Goal: Task Accomplishment & Management: Use online tool/utility

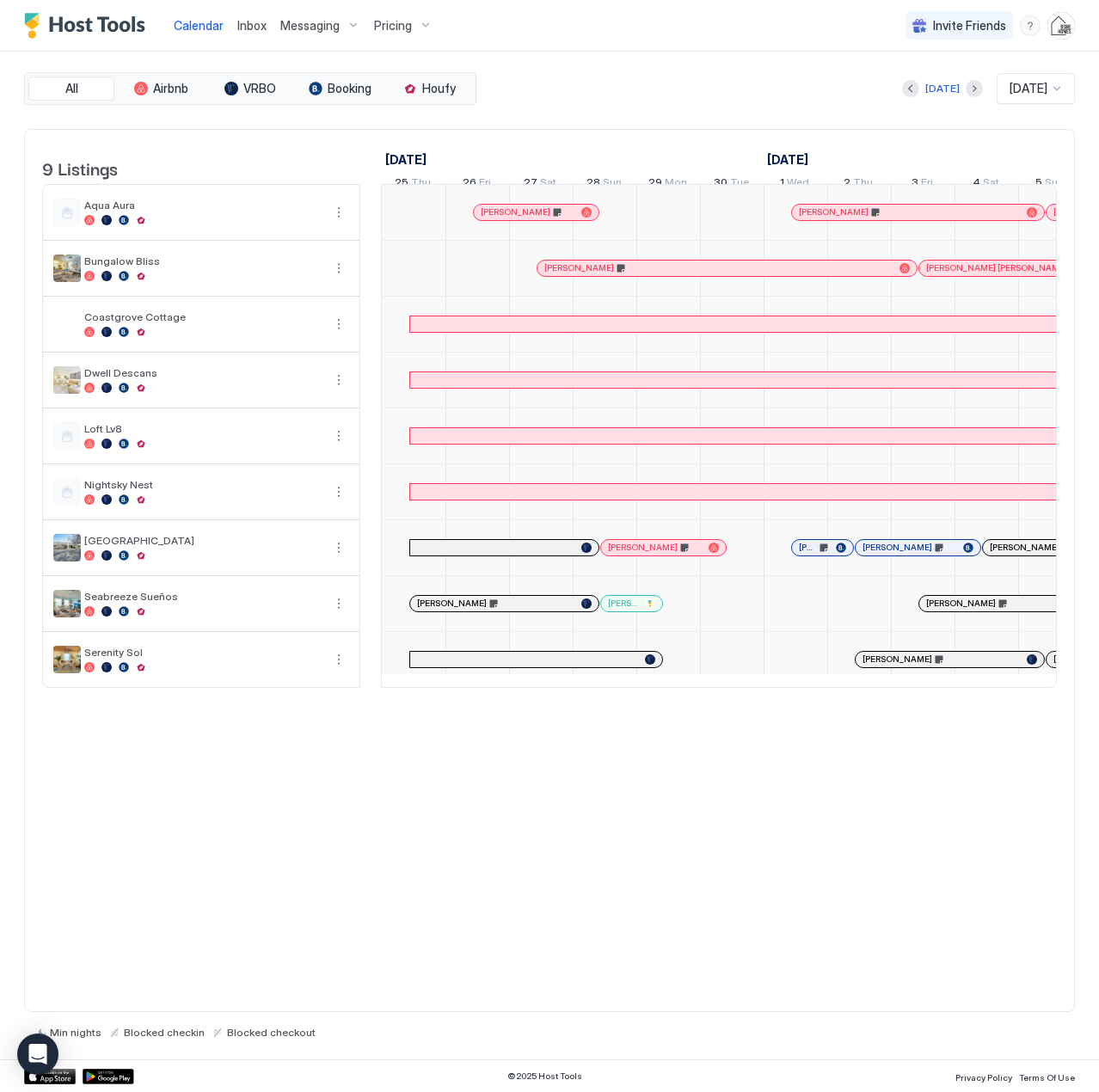
scroll to position [0, 955]
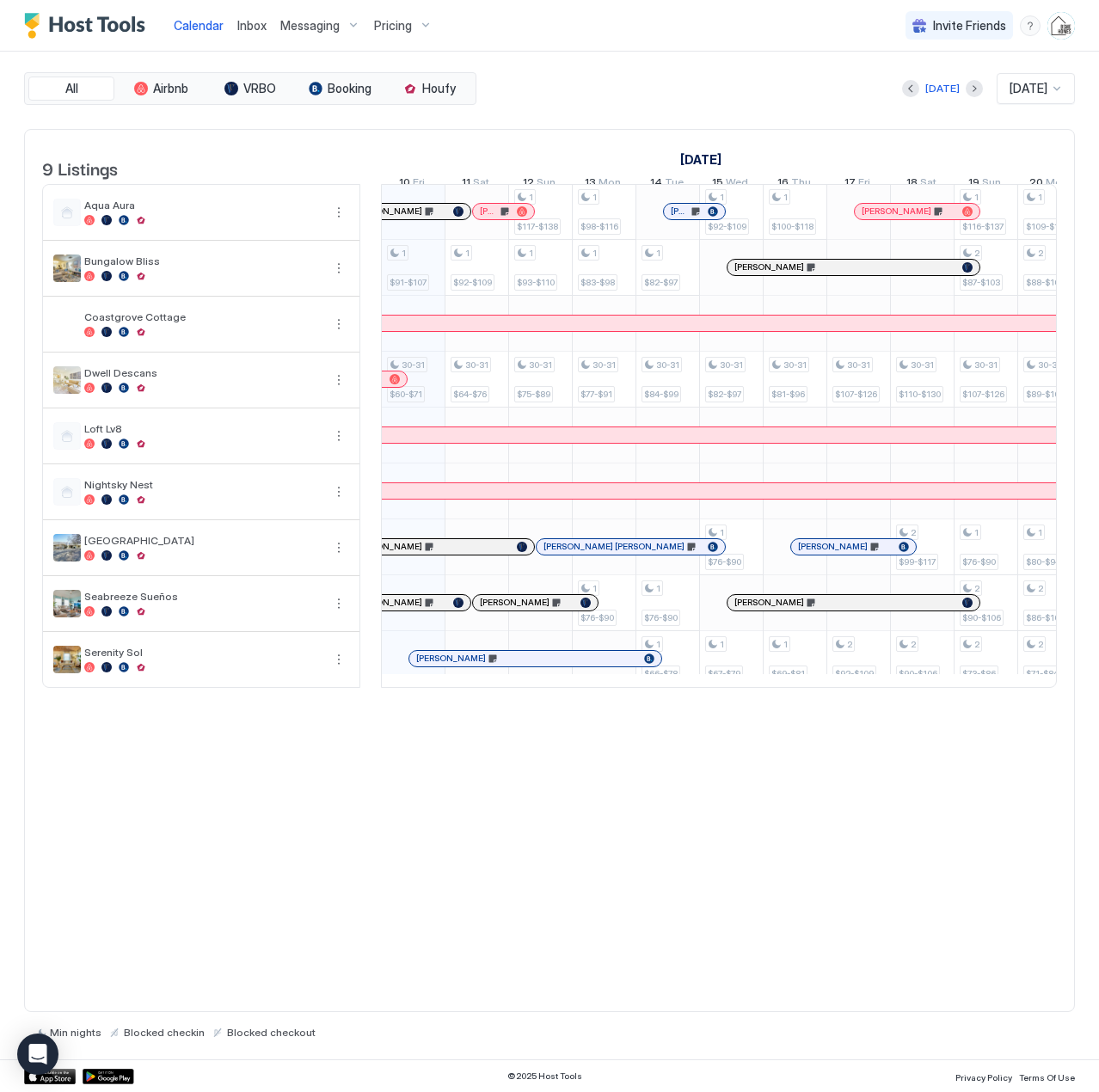
click at [242, 25] on span "Inbox" at bounding box center [252, 25] width 29 height 15
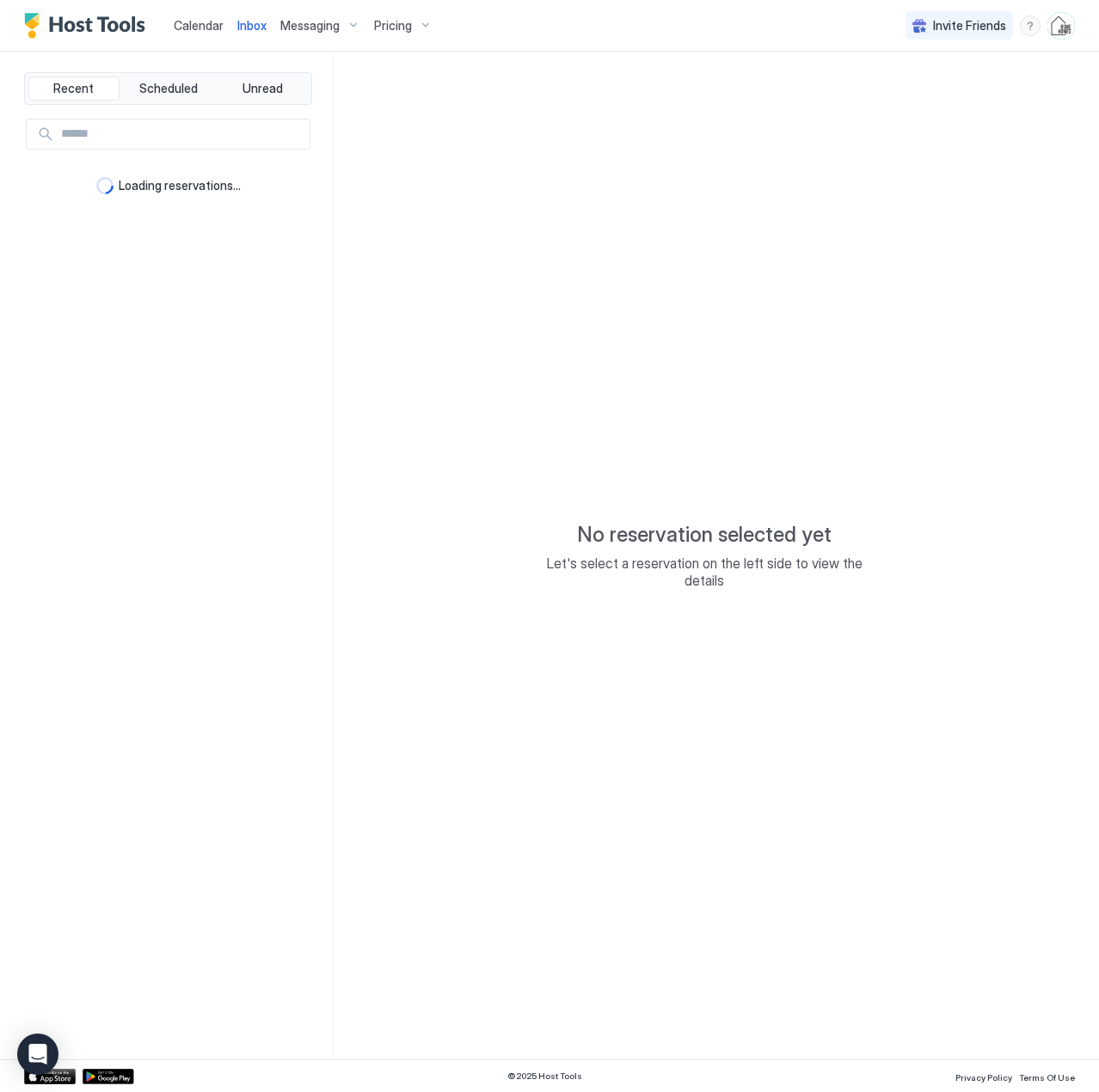
type textarea "*"
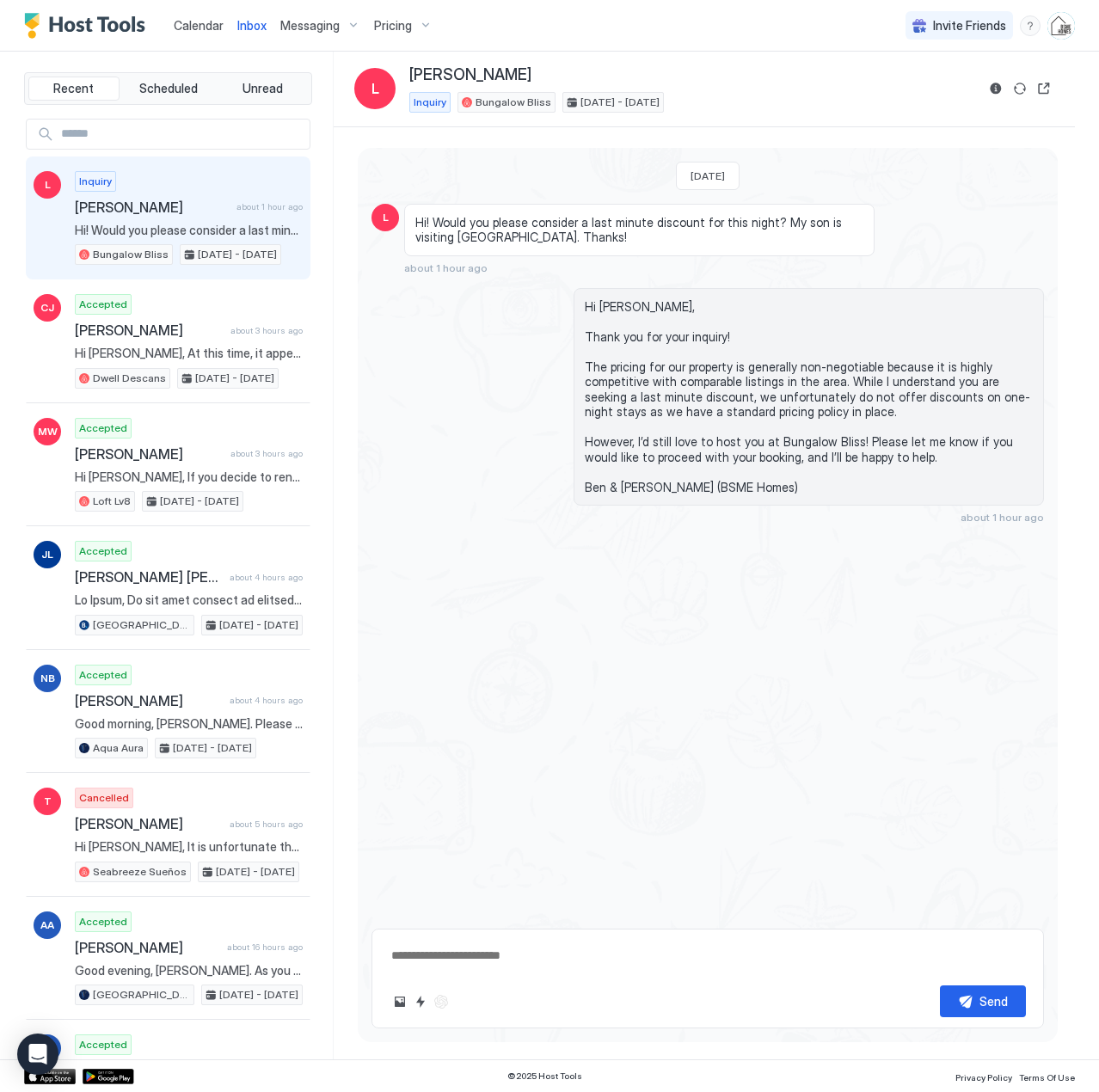
click at [160, 25] on div "Calendar Inbox Messaging Pricing" at bounding box center [231, 25] width 415 height 51
click at [196, 24] on span "Calendar" at bounding box center [198, 25] width 50 height 15
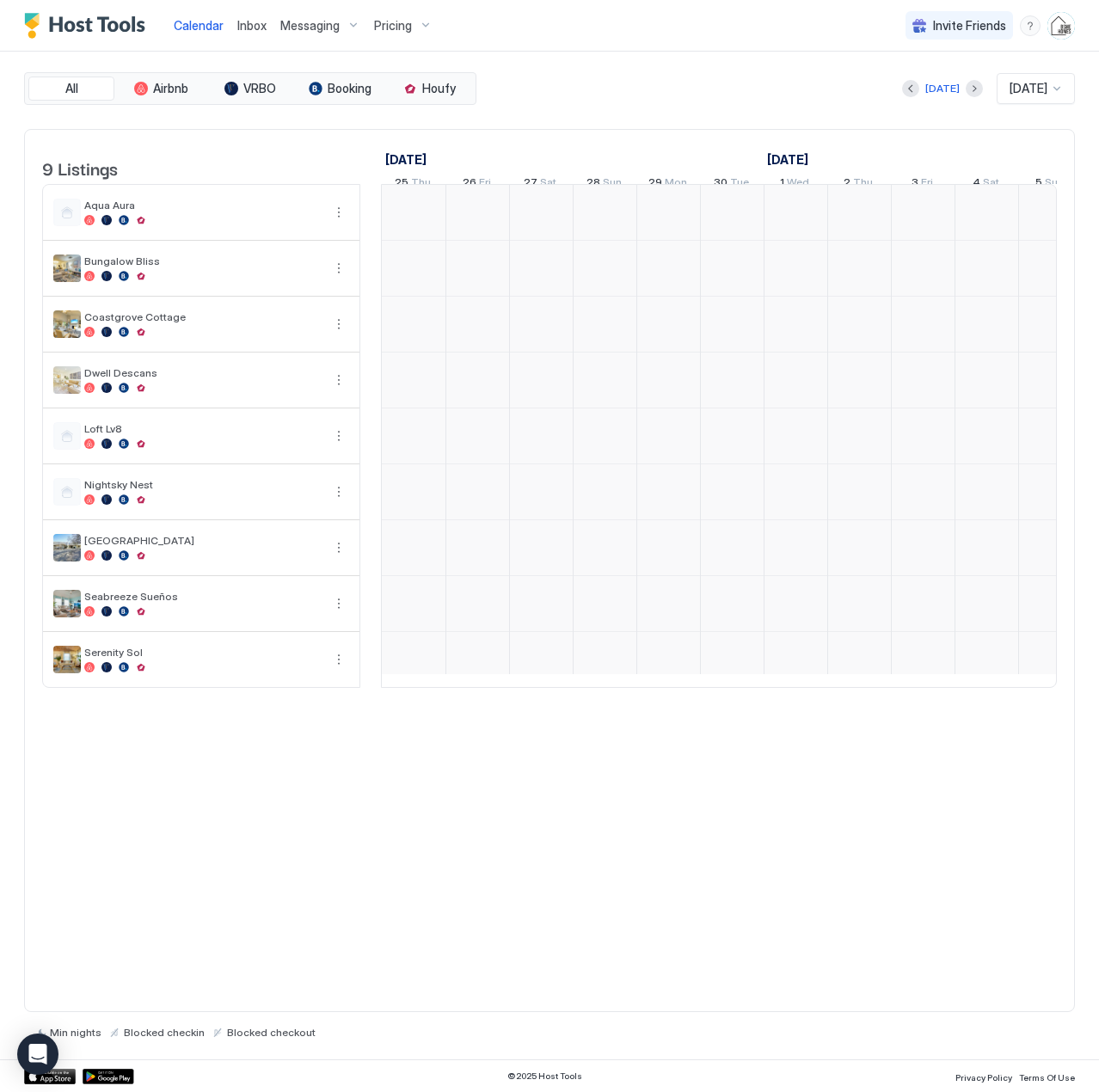
scroll to position [0, 955]
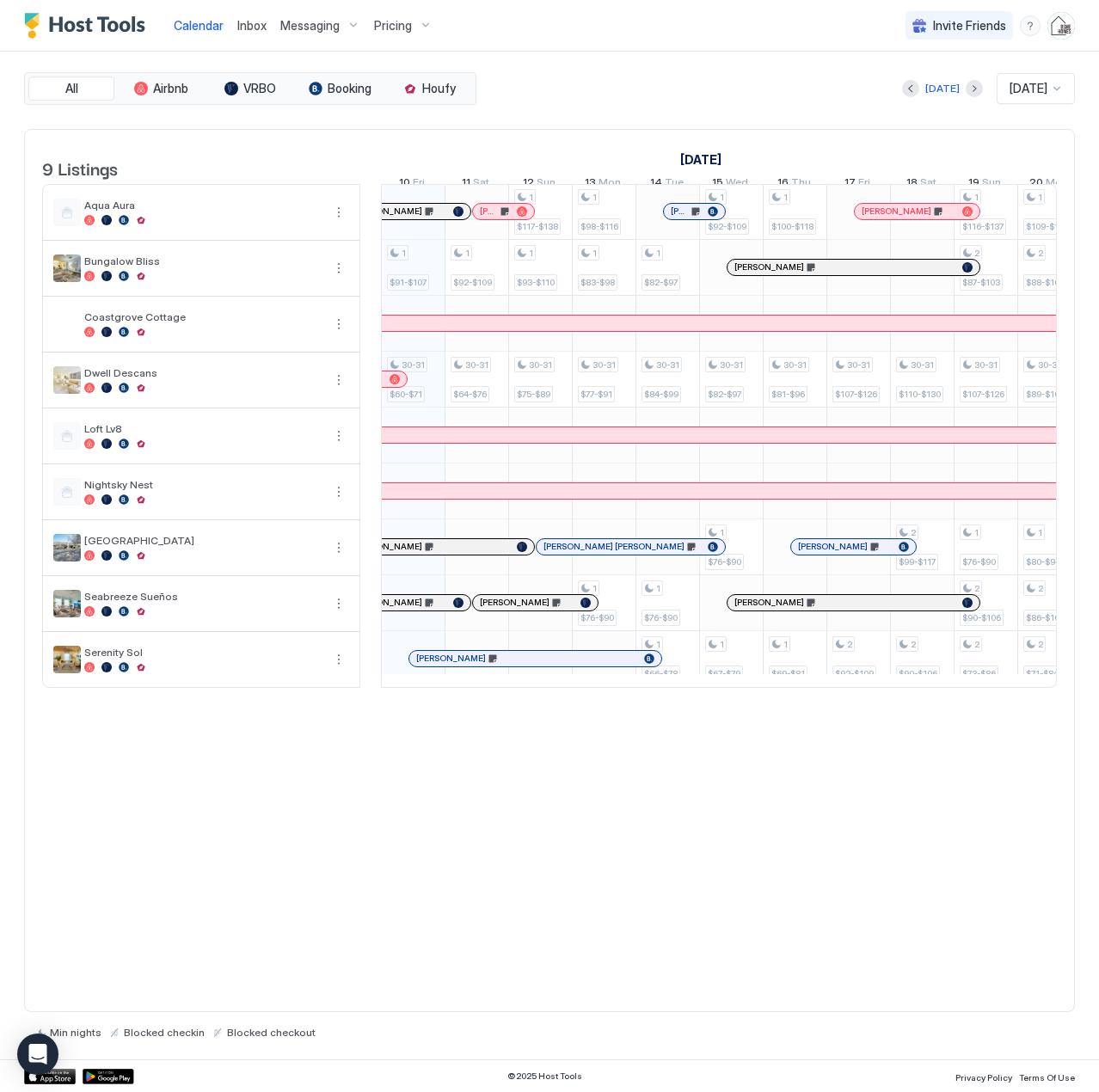
click at [423, 21] on div "Pricing" at bounding box center [403, 25] width 72 height 29
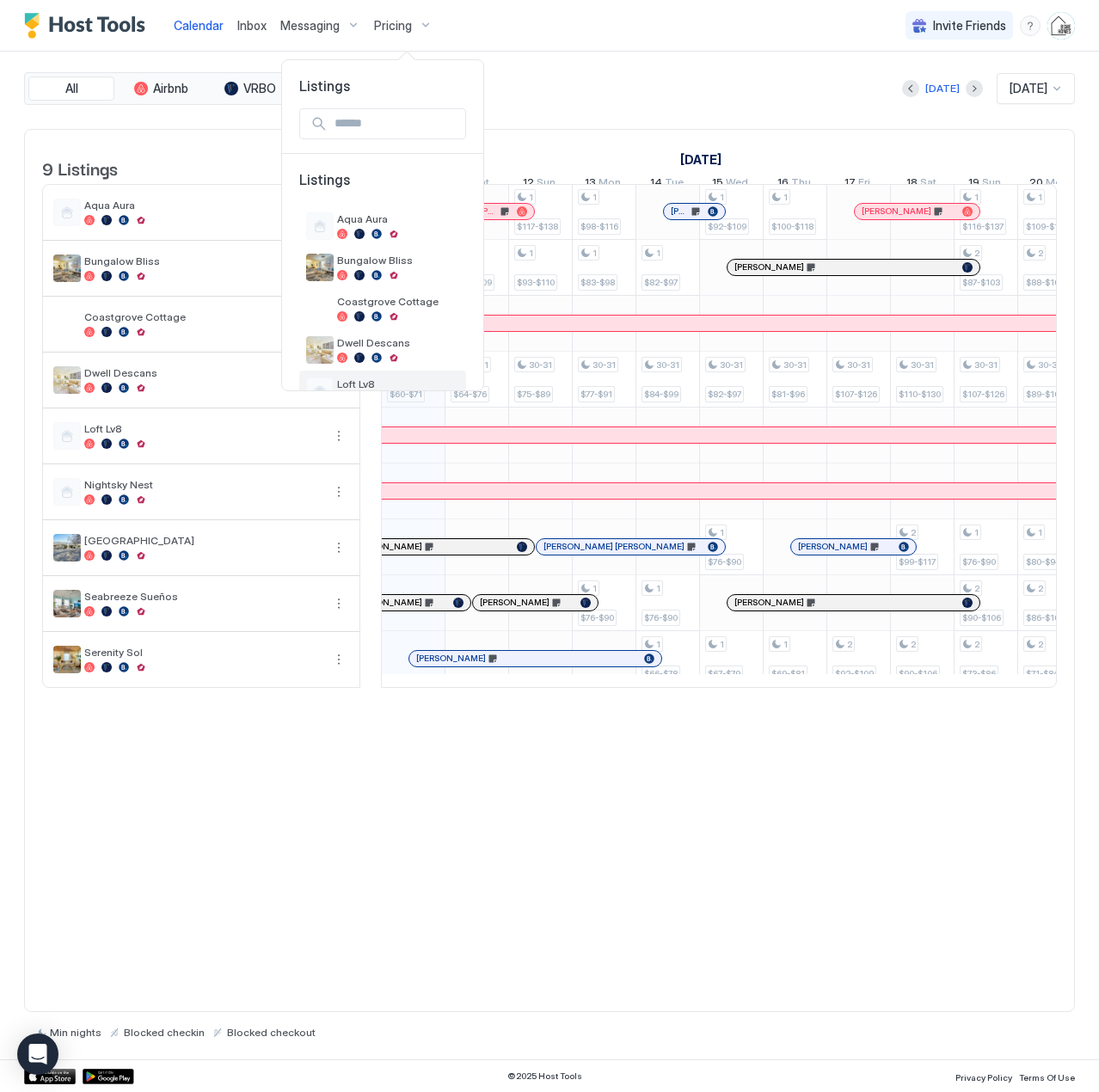
scroll to position [172, 0]
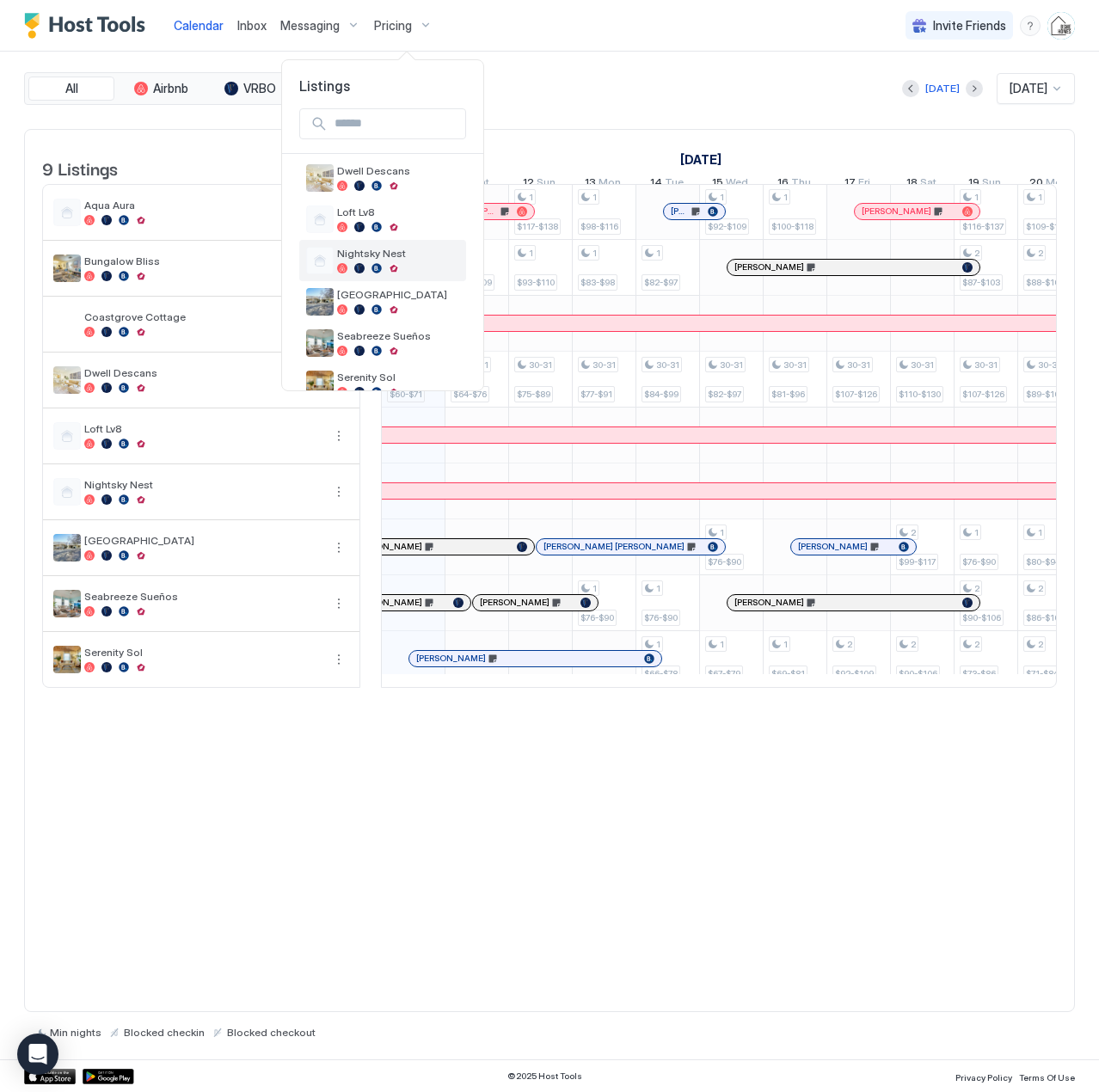
click at [383, 254] on span "Nightsky Nest" at bounding box center [398, 253] width 122 height 13
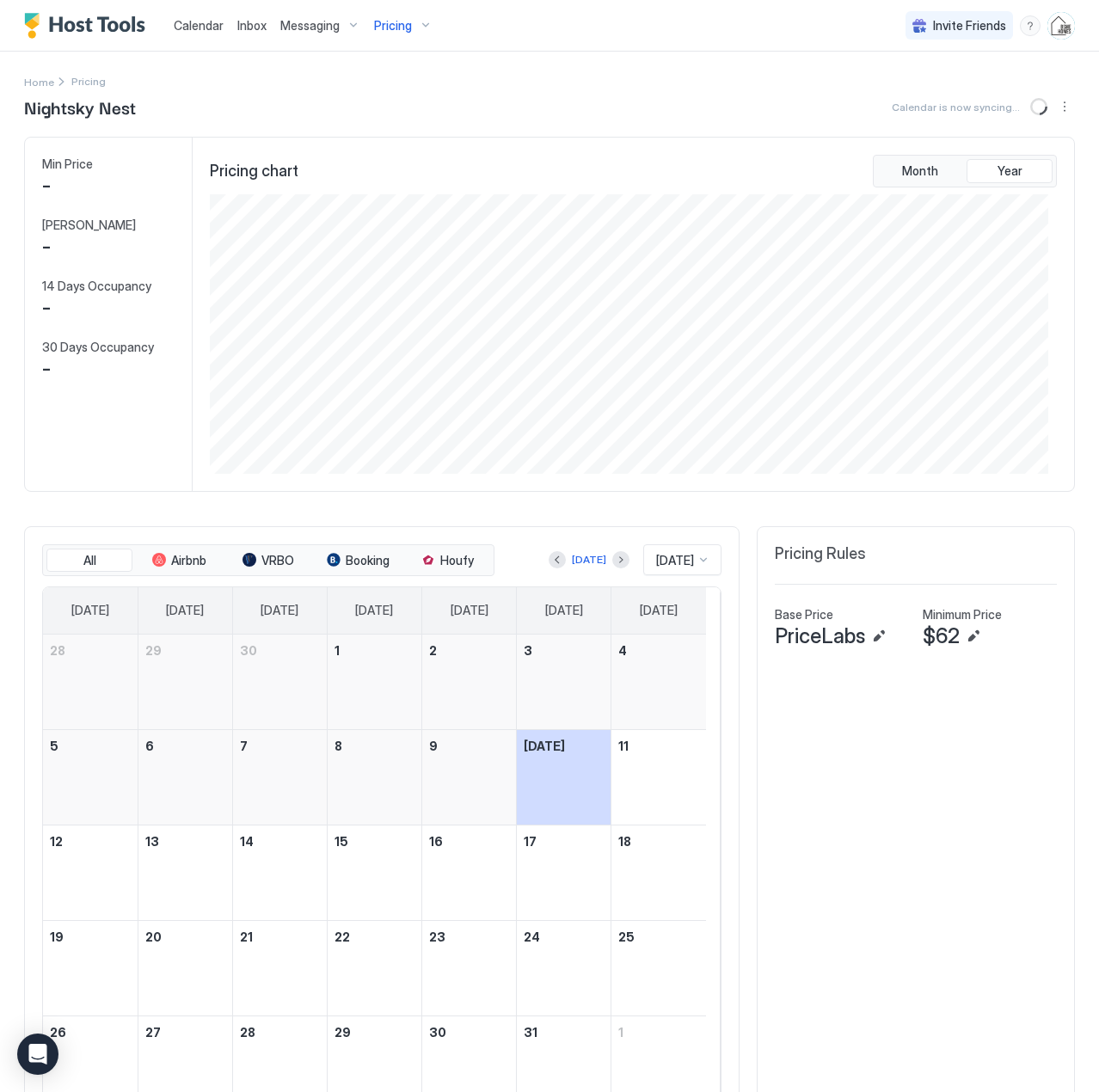
scroll to position [279, 837]
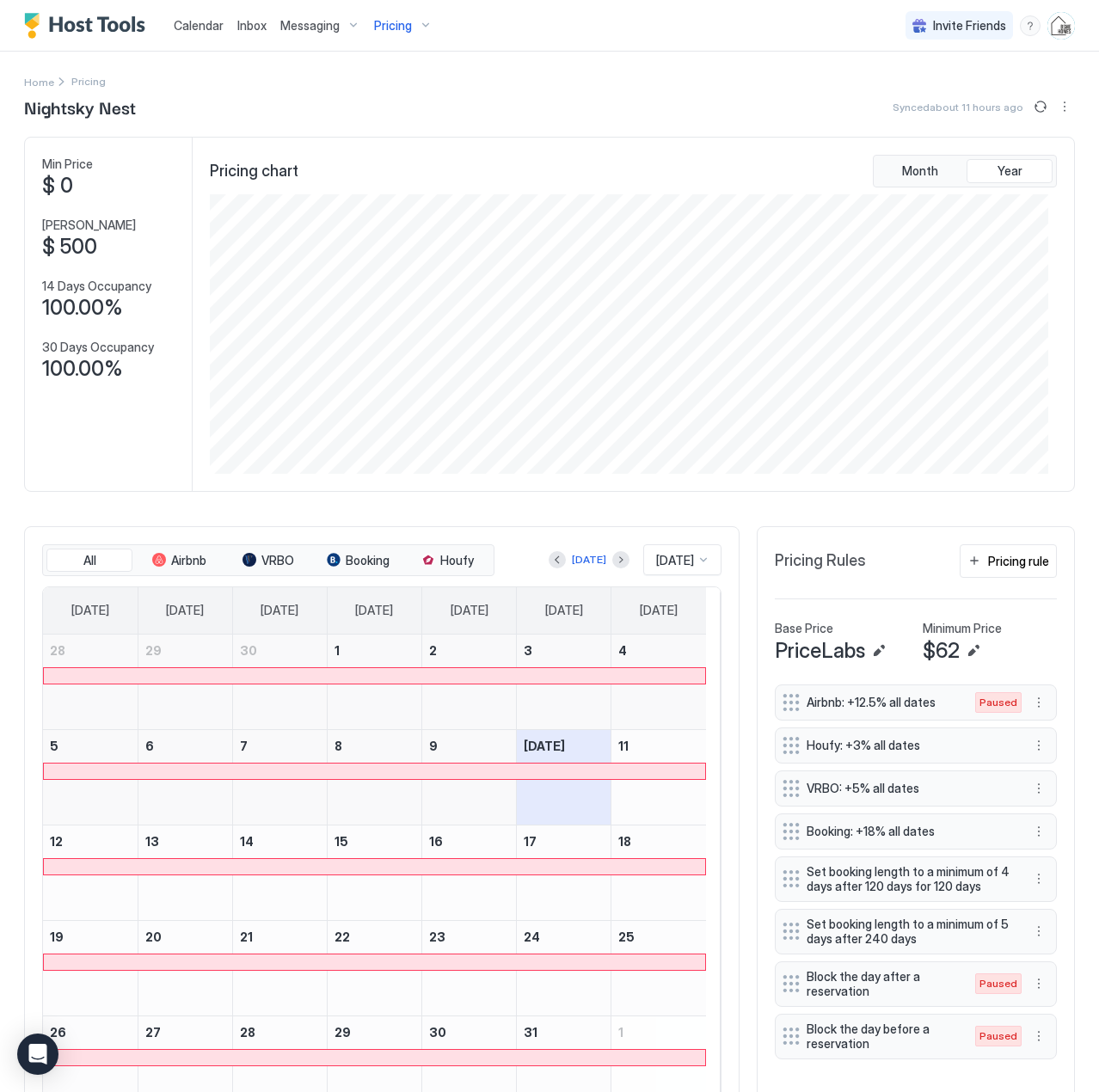
click at [256, 24] on span "Inbox" at bounding box center [252, 25] width 29 height 15
